Goal: Find specific page/section: Find specific page/section

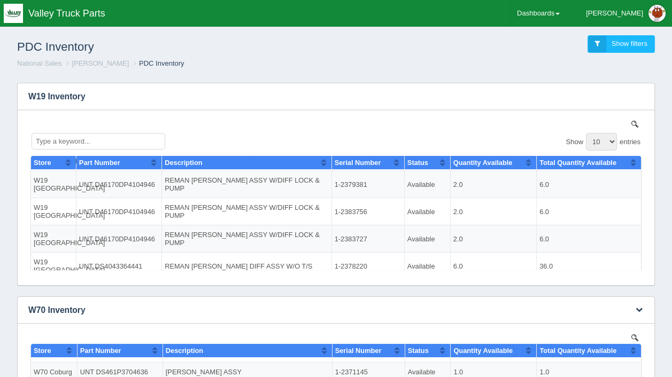
click at [634, 335] on img at bounding box center [634, 337] width 7 height 7
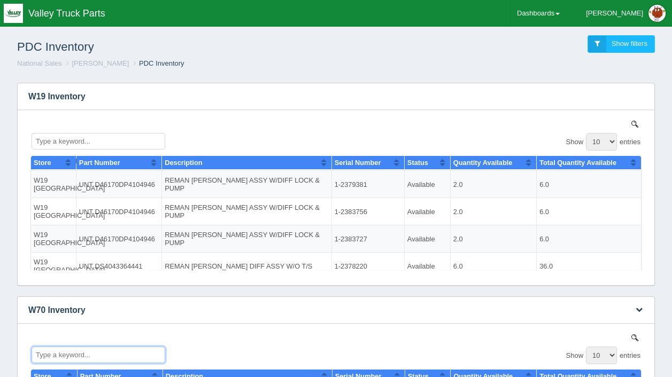
click at [66, 350] on input "Type a keyword..." at bounding box center [99, 354] width 134 height 17
type input "rsp40"
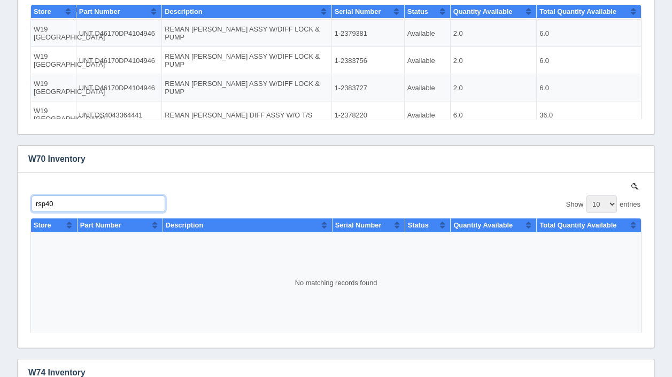
scroll to position [171, 0]
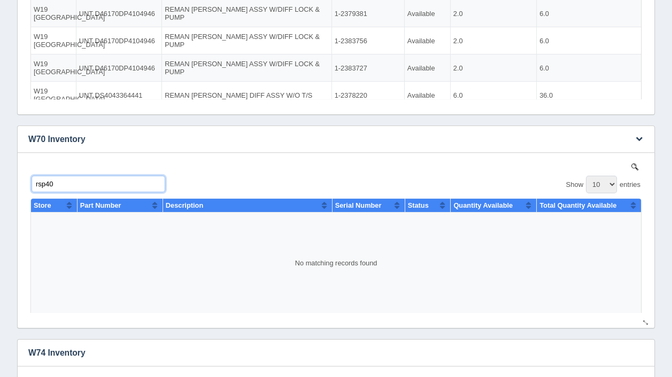
click at [66, 178] on input "rsp40" at bounding box center [99, 183] width 134 height 17
click at [60, 181] on input "rsp40" at bounding box center [99, 183] width 134 height 17
click at [631, 164] on img at bounding box center [634, 166] width 7 height 7
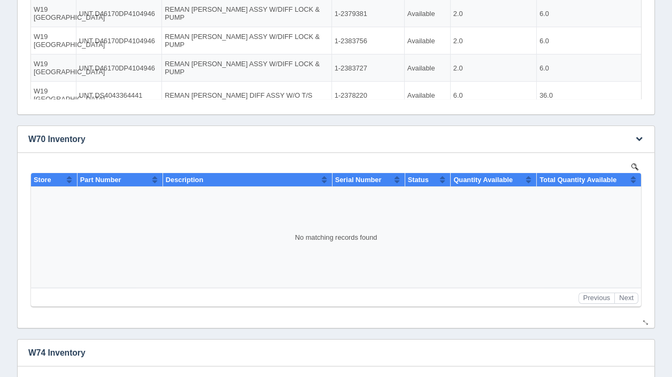
click at [632, 164] on img at bounding box center [634, 166] width 7 height 7
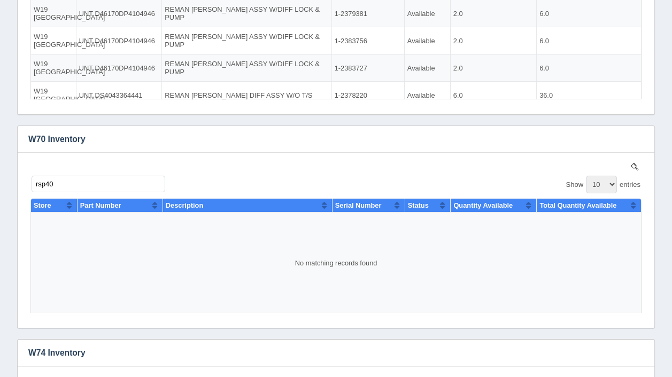
scroll to position [0, 0]
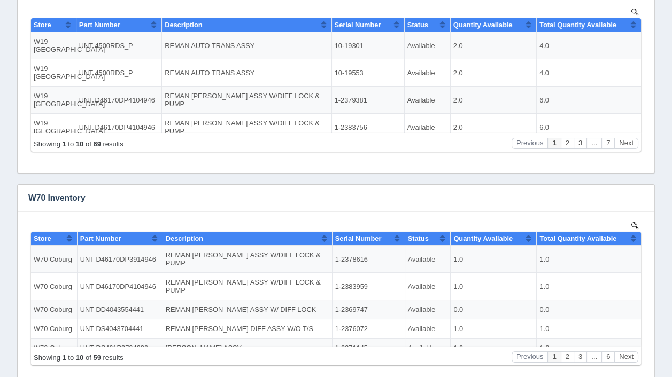
scroll to position [128, 0]
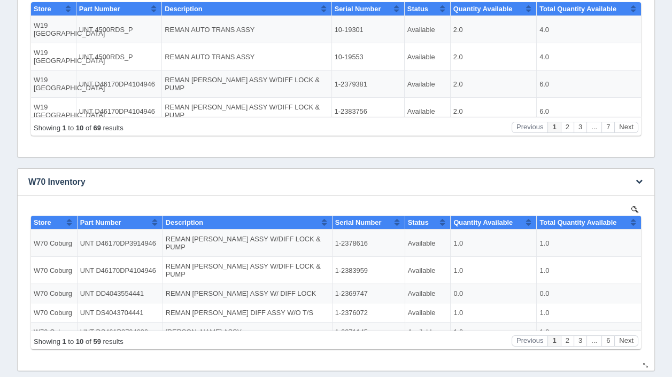
click at [632, 208] on img at bounding box center [634, 209] width 7 height 7
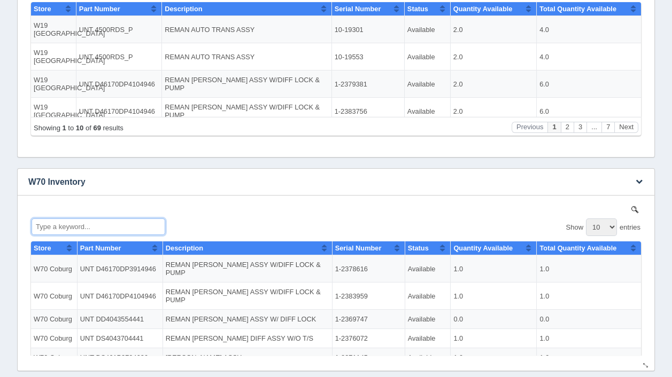
click at [89, 227] on input "Type a keyword..." at bounding box center [99, 226] width 134 height 17
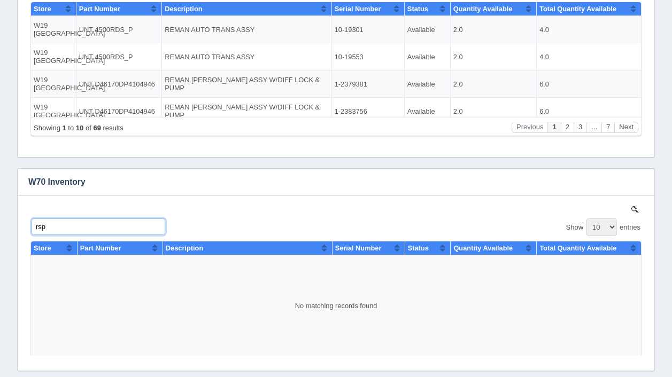
scroll to position [353, 0]
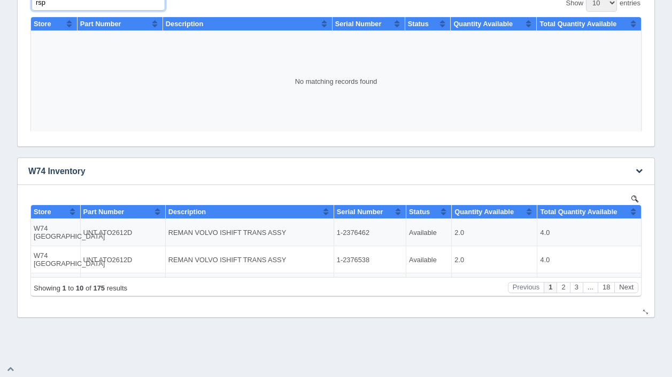
type input "rsp"
click at [633, 196] on img at bounding box center [634, 198] width 7 height 7
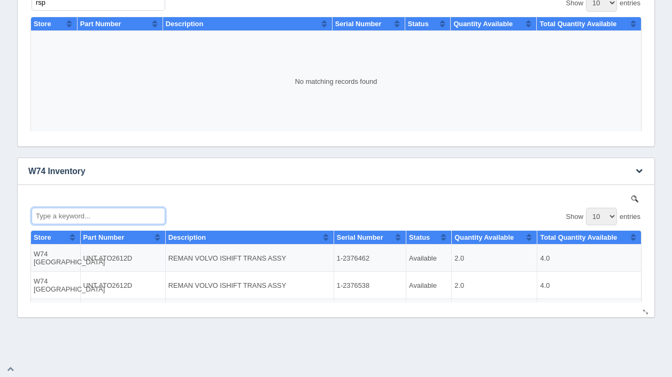
click at [63, 214] on input "Type a keyword..." at bounding box center [99, 215] width 134 height 17
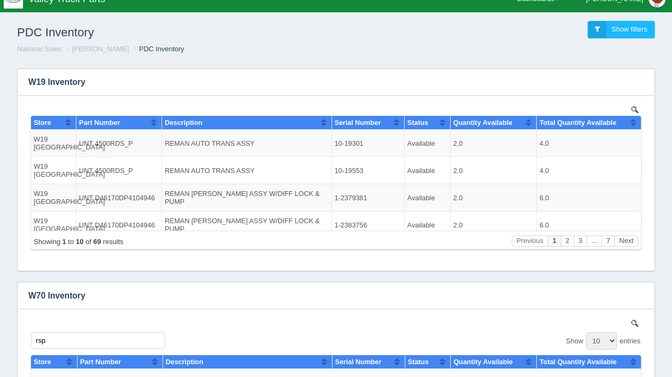
scroll to position [0, 0]
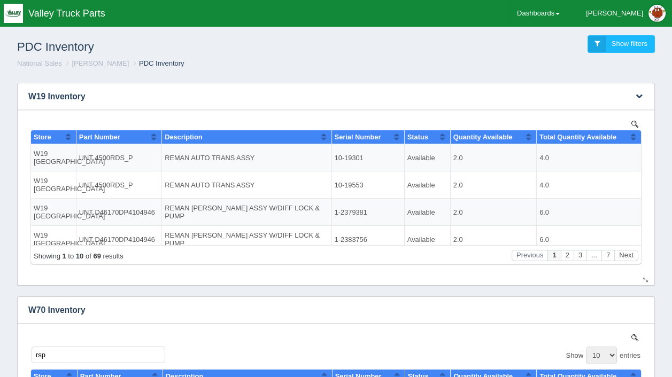
type input "rsp"
click at [633, 122] on img at bounding box center [634, 123] width 7 height 7
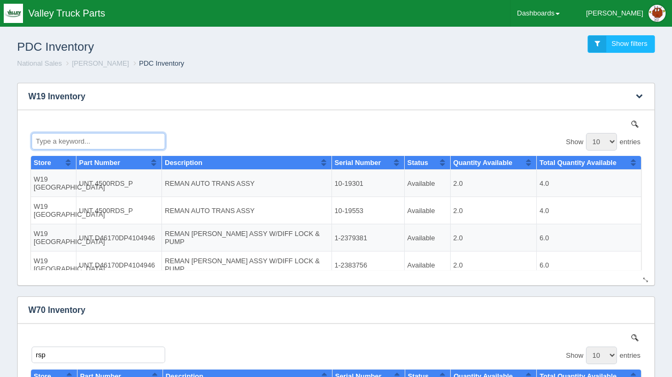
click at [43, 136] on input "Type a keyword..." at bounding box center [99, 140] width 134 height 17
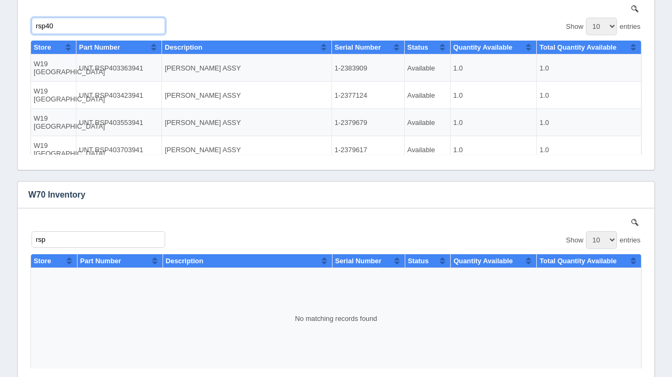
scroll to position [128, 0]
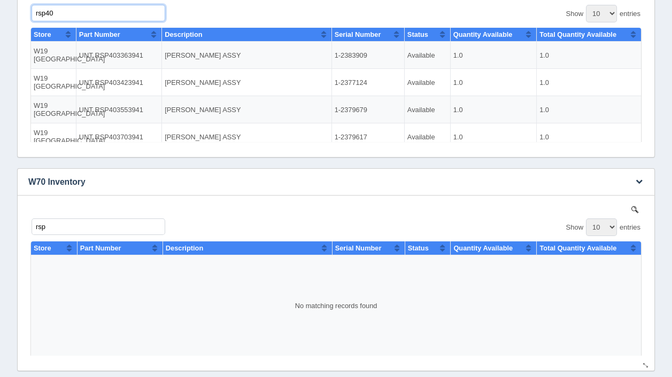
type input "rsp40"
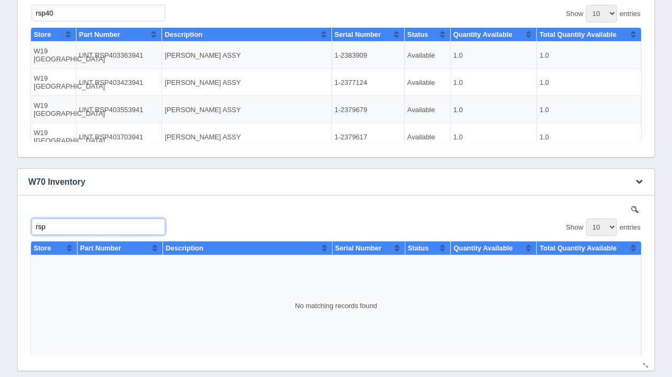
click at [50, 222] on input "rsp" at bounding box center [99, 226] width 134 height 17
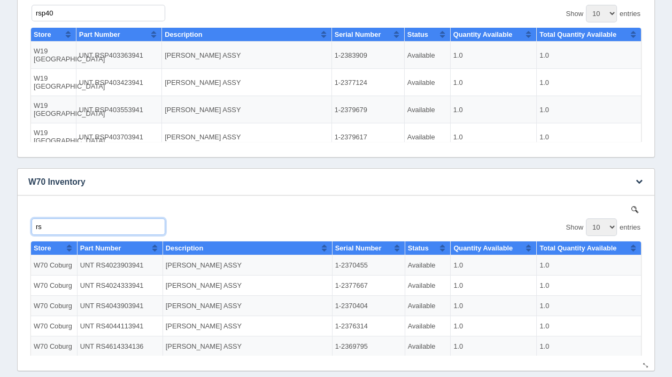
type input "r"
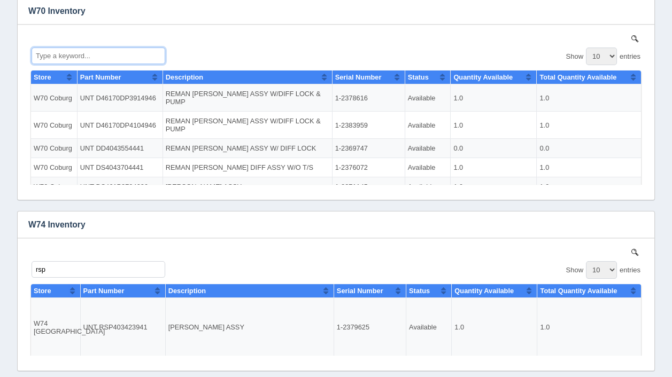
scroll to position [334, 0]
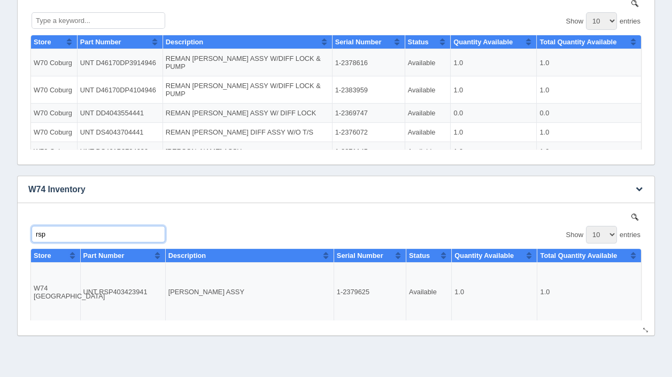
click at [52, 233] on input "rsp" at bounding box center [99, 233] width 134 height 17
type input "r"
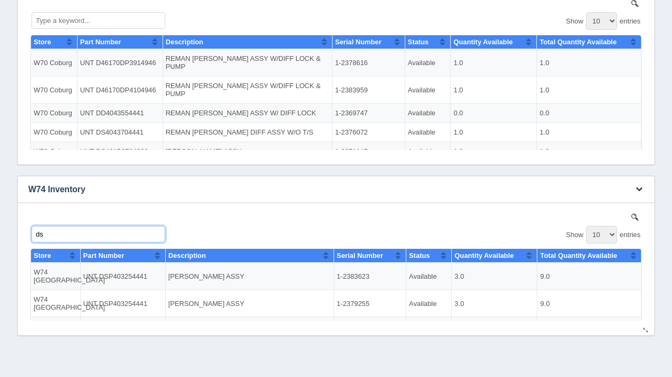
type input "d"
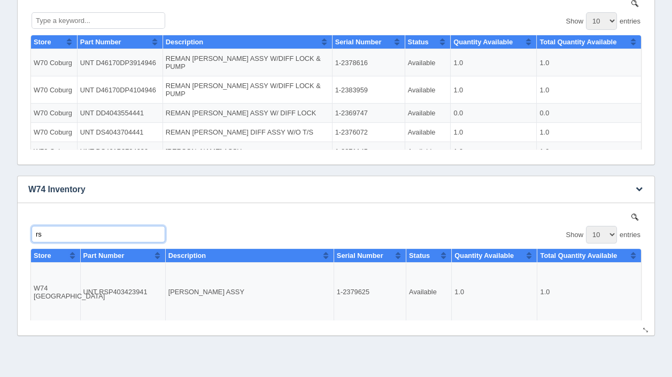
type input "r"
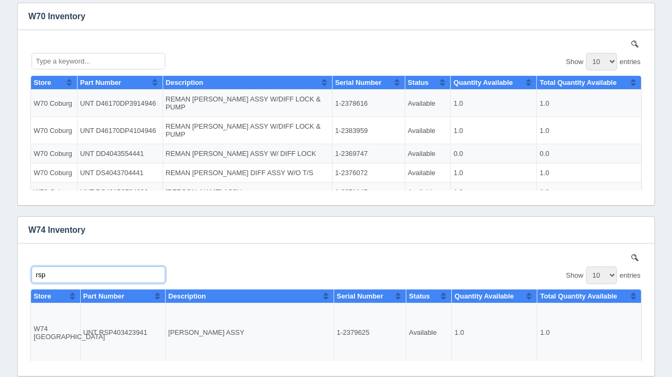
scroll to position [292, 0]
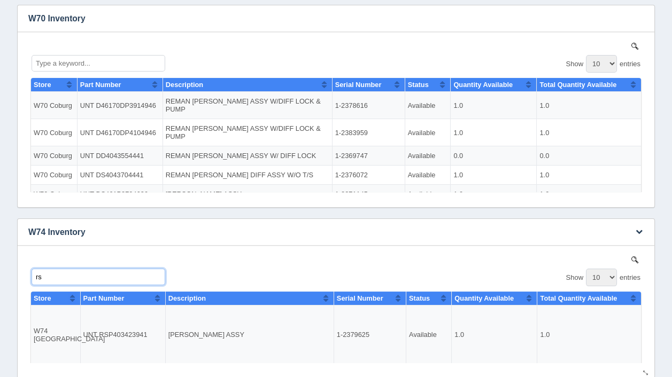
type input "r"
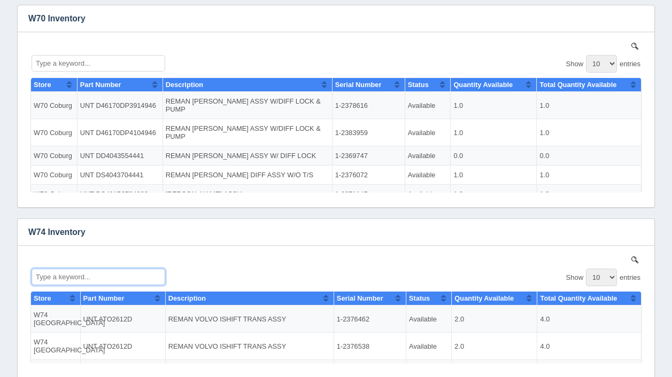
scroll to position [0, 0]
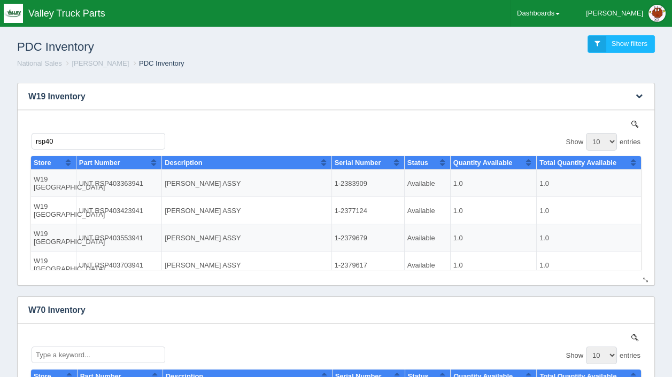
click at [56, 139] on input "rsp40" at bounding box center [99, 140] width 134 height 17
type input "r"
